Goal: Transaction & Acquisition: Purchase product/service

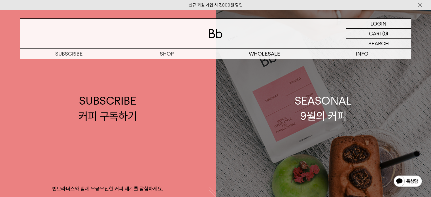
click at [258, 109] on link "SEASONAL 9월의 커피" at bounding box center [324, 108] width 216 height 197
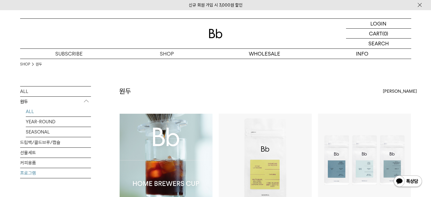
click at [28, 174] on link "프로그램" at bounding box center [55, 173] width 71 height 10
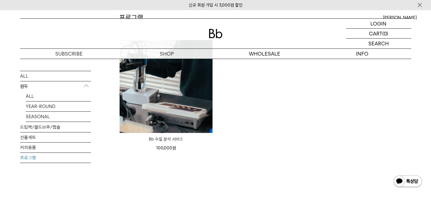
scroll to position [85, 0]
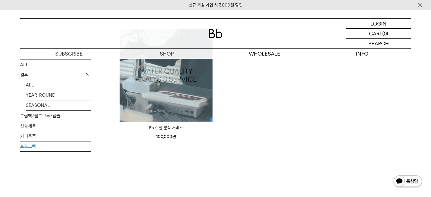
click at [186, 99] on img at bounding box center [166, 75] width 93 height 93
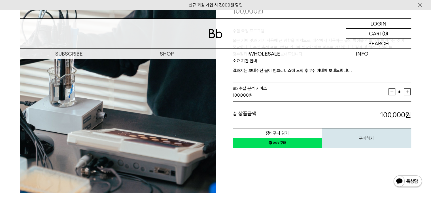
scroll to position [28, 0]
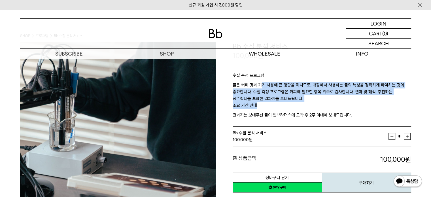
drag, startPoint x: 260, startPoint y: 87, endPoint x: 273, endPoint y: 107, distance: 23.8
click at [273, 107] on div "수질 측정 프로그램 물은 커피 맛과 기기 사용에 큰 영향을 미치므로, 매장에서 사용하는 물의 특성을 정확하게 파악하는 것이 중요합니다. 수질 …" at bounding box center [322, 94] width 179 height 66
click at [273, 107] on p "소요 기간 안내" at bounding box center [322, 107] width 179 height 10
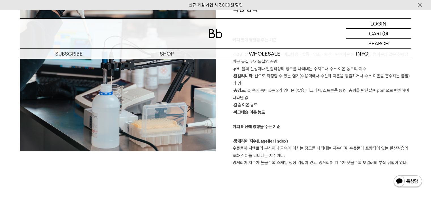
scroll to position [397, 0]
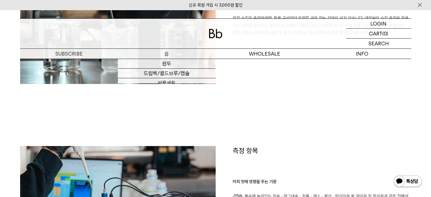
click at [167, 54] on p "숍" at bounding box center [167, 54] width 98 height 10
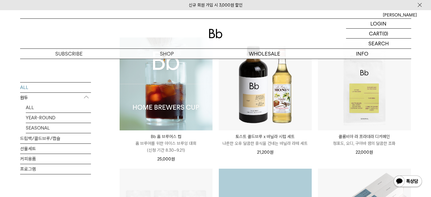
scroll to position [57, 0]
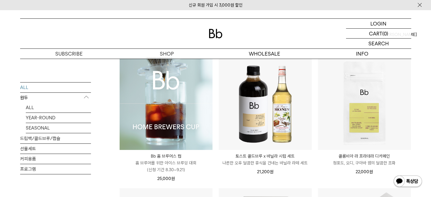
click at [145, 129] on img at bounding box center [166, 103] width 93 height 93
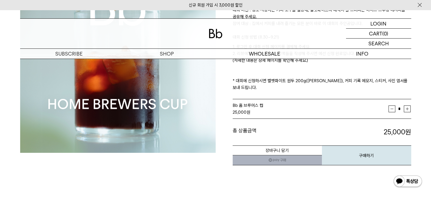
scroll to position [113, 0]
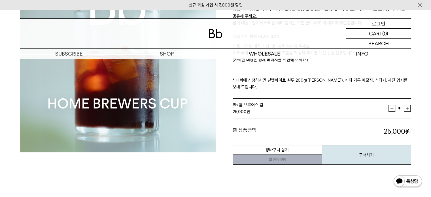
click at [380, 24] on p "로그인" at bounding box center [379, 24] width 14 height 10
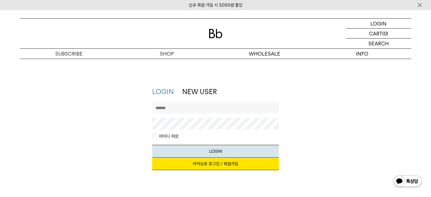
click at [205, 166] on link "카카오로 로그인 / 회원가입" at bounding box center [215, 164] width 127 height 12
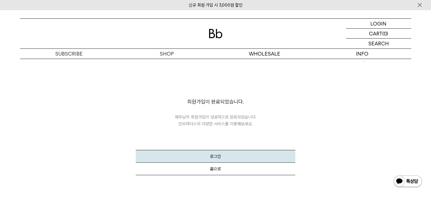
drag, startPoint x: 339, startPoint y: 82, endPoint x: 290, endPoint y: 110, distance: 55.6
click at [337, 82] on div "회원가입 회원가입이 완료되었습니다. 혜주 님의 회원가입이 성공적으로 완료되었습니다. 빈브라더스의 다양한 서비스를 이용해보세요. 로그인 홈으로" at bounding box center [215, 123] width 397 height 128
click at [216, 173] on button "홈으로" at bounding box center [216, 169] width 160 height 12
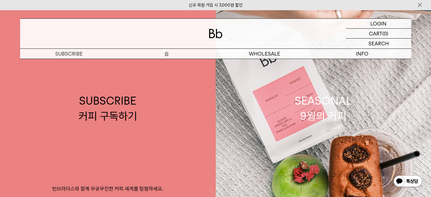
click at [166, 54] on p "숍" at bounding box center [167, 54] width 98 height 10
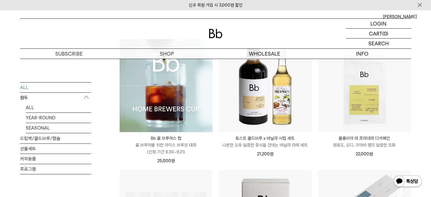
scroll to position [85, 0]
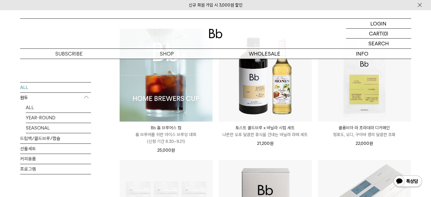
click at [168, 101] on img at bounding box center [166, 75] width 93 height 93
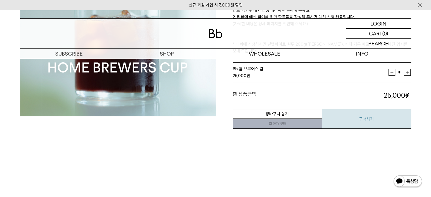
scroll to position [142, 0]
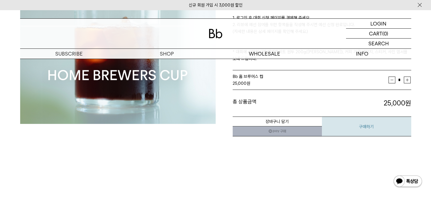
click at [362, 116] on button "구매하기" at bounding box center [366, 126] width 89 height 20
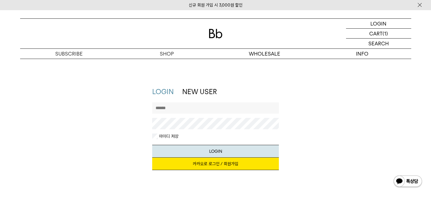
click at [196, 162] on link "카카오로 로그인 / 회원가입" at bounding box center [215, 164] width 127 height 12
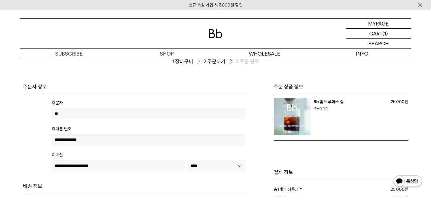
scroll to position [57, 0]
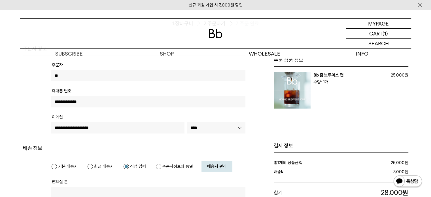
click at [55, 75] on input "**" at bounding box center [148, 75] width 194 height 11
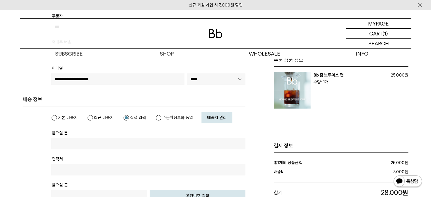
scroll to position [113, 0]
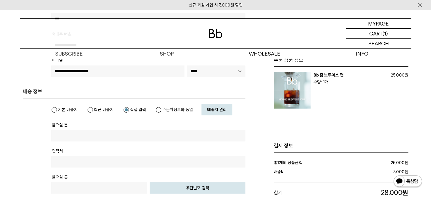
type input "***"
click at [158, 109] on label "주문자정보와 동일" at bounding box center [174, 110] width 37 height 6
type input "***"
type input "**********"
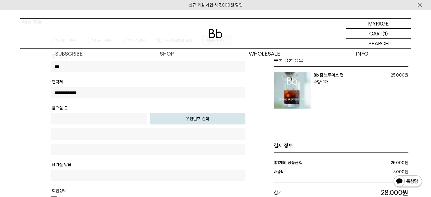
scroll to position [198, 0]
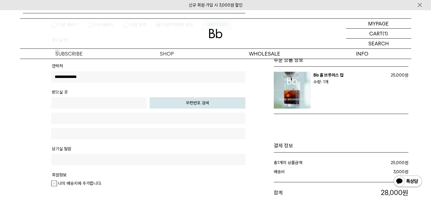
click at [184, 102] on button "우편번호 검색" at bounding box center [198, 102] width 96 height 11
type input "*****"
type input "**********"
click at [119, 130] on input "text" at bounding box center [148, 133] width 194 height 11
click at [72, 132] on input "**********" at bounding box center [148, 133] width 194 height 11
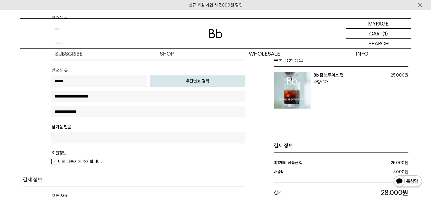
scroll to position [227, 0]
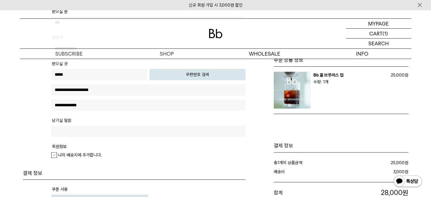
type input "**********"
click at [116, 154] on div "나의 배송지에 추가합니다." at bounding box center [148, 155] width 194 height 7
click at [56, 154] on label "나의 배송지에 추가합니다." at bounding box center [76, 155] width 50 height 6
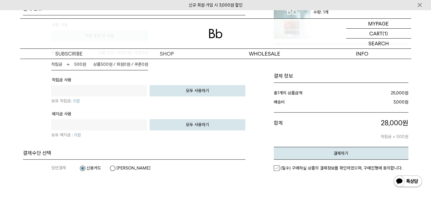
scroll to position [425, 0]
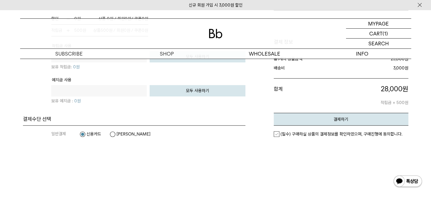
click at [284, 132] on em "(필수) 구매하실 상품의 결제정보를 확인하였으며, 구매진행에 동의합니다." at bounding box center [342, 133] width 122 height 5
click at [288, 121] on button "결제하기" at bounding box center [341, 119] width 135 height 13
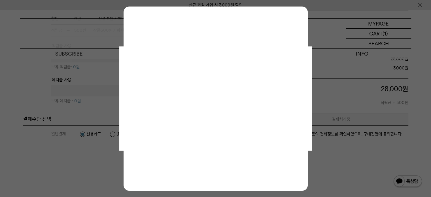
scroll to position [0, 0]
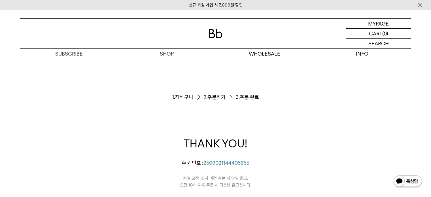
click at [270, 133] on div "THANK YOU! 김혜주님의 주문이 정상적으로 접수되었습니다. 주문 번호 : 2509021144405655 평일 오전 10시 이전 주문 시 …" at bounding box center [216, 171] width 196 height 105
drag, startPoint x: 343, startPoint y: 84, endPoint x: 344, endPoint y: 78, distance: 5.5
click at [343, 83] on div "주문서작성 / 결제 1. 장바구니 2. 주문하기 3. 주문 완료 THANK YOU! 김혜주님의 주문이 정상적으로 접수되었습니다. 주문 번호 :…" at bounding box center [215, 170] width 391 height 222
click at [376, 22] on p "마이페이지" at bounding box center [378, 24] width 23 height 10
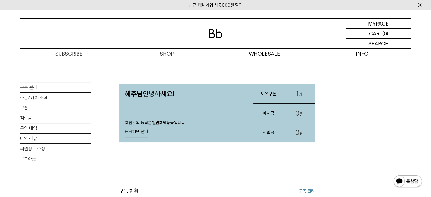
click at [28, 95] on link "주문/배송 조회" at bounding box center [55, 98] width 71 height 10
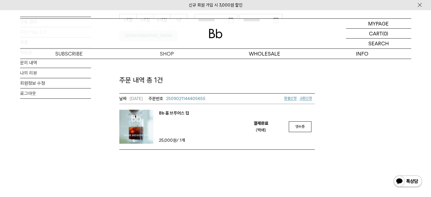
scroll to position [85, 0]
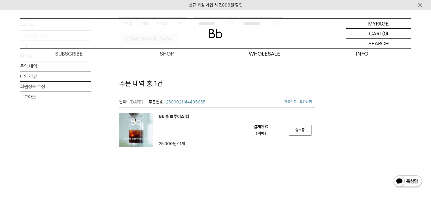
click at [245, 173] on div "MY PAGE MY PAGE 주문/배송 조회 구독 관리 주문/배송 조회 쿠폰 적립금 문의 내역 나의 리뷰 회원정보 수정 로그아웃 주문/배송조회…" at bounding box center [215, 67] width 431 height 285
drag, startPoint x: 187, startPoint y: 158, endPoint x: 190, endPoint y: 160, distance: 3.9
click at [186, 158] on div "MY PAGE MY PAGE 주문/배송 조회 구독 관리 주문/배송 조회 쿠폰 적립금 문의 내역 나의 리뷰 회원정보 수정 로그아웃 주문/배송조회…" at bounding box center [215, 67] width 431 height 285
click at [183, 113] on em "Bb 홈 브루어스 컵" at bounding box center [174, 116] width 30 height 7
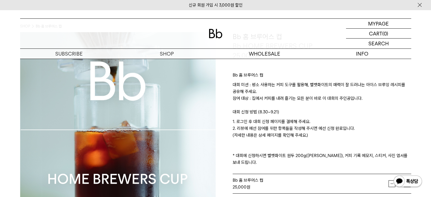
scroll to position [28, 0]
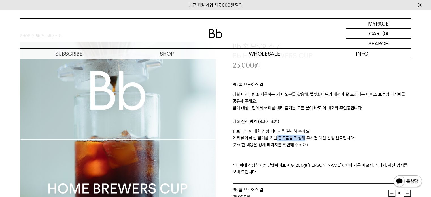
drag, startPoint x: 272, startPoint y: 137, endPoint x: 299, endPoint y: 137, distance: 26.9
click at [299, 137] on p "1. 로그인 후 대회 신청 페이지를 결제해 주세요. 2. 리뷰에 예선 참여를 위한 항목들을 작성해 주시면 예선 신청 완료입니다. (자세한 내용…" at bounding box center [322, 152] width 179 height 48
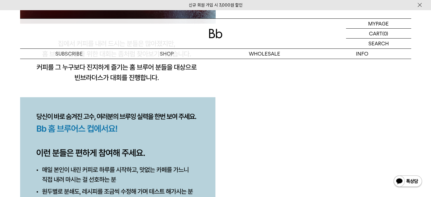
scroll to position [652, 0]
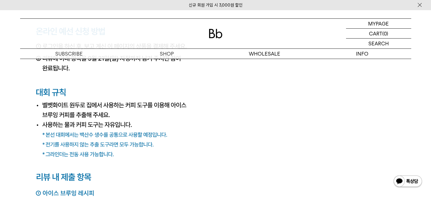
scroll to position [2153, 0]
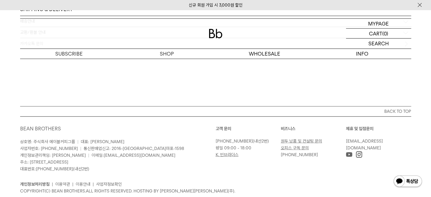
scroll to position [3166, 0]
